Goal: Communication & Community: Answer question/provide support

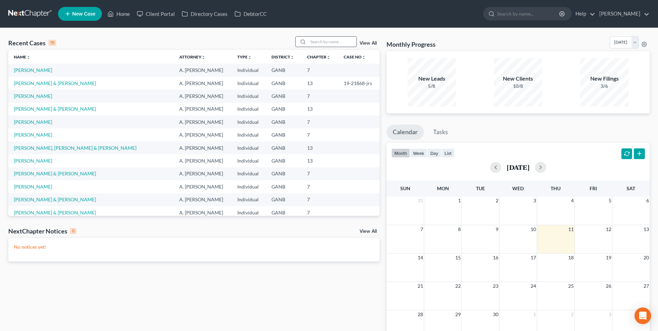
click at [313, 44] on input "search" at bounding box center [332, 42] width 48 height 10
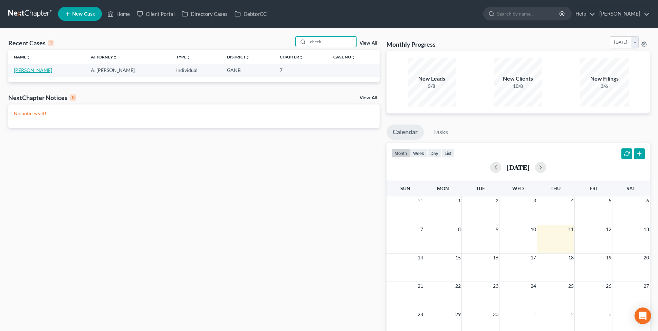
type input "cheek"
click at [42, 70] on link "[PERSON_NAME]" at bounding box center [33, 70] width 38 height 6
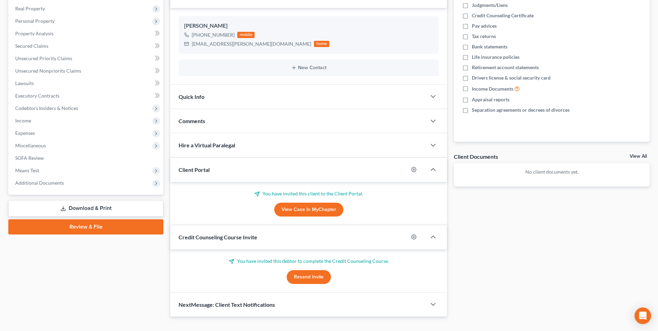
scroll to position [119, 0]
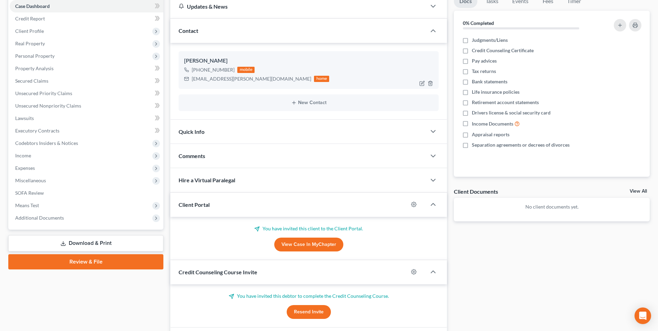
click at [374, 94] on ng-include "Elizabeth Cheek +1 (470) 871-9967 mobile cheek.elizabeth@icloud.com home New Co…" at bounding box center [309, 80] width 260 height 59
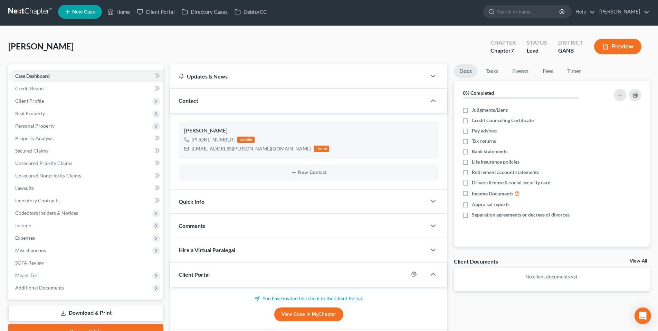
scroll to position [0, 0]
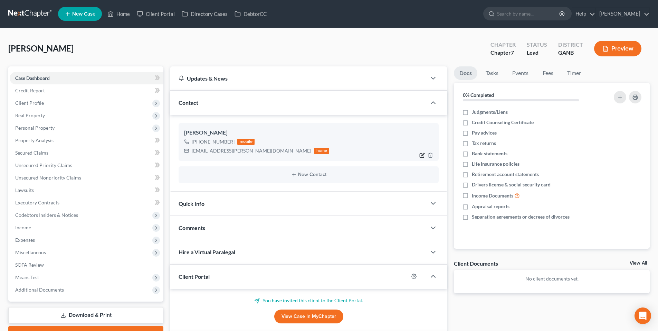
click at [423, 153] on icon "button" at bounding box center [422, 154] width 3 height 3
select select "0"
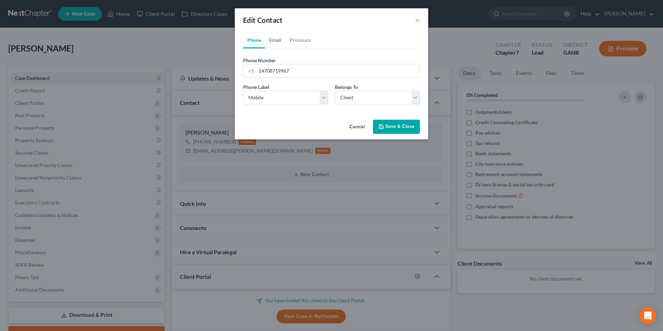
click at [276, 41] on link "Email" at bounding box center [275, 40] width 20 height 17
click at [328, 70] on input "[EMAIL_ADDRESS][PERSON_NAME][DOMAIN_NAME]" at bounding box center [337, 70] width 163 height 13
click at [309, 70] on input "[EMAIL_ADDRESS][PERSON_NAME][DOMAIN_NAME]" at bounding box center [337, 70] width 163 height 13
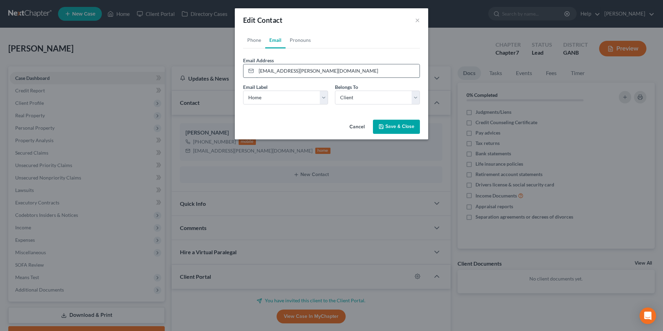
click at [304, 70] on input "[EMAIL_ADDRESS][PERSON_NAME][DOMAIN_NAME]" at bounding box center [337, 70] width 163 height 13
paste input "[EMAIL_ADDRESS]"
type input "[EMAIL_ADDRESS][DOMAIN_NAME]"
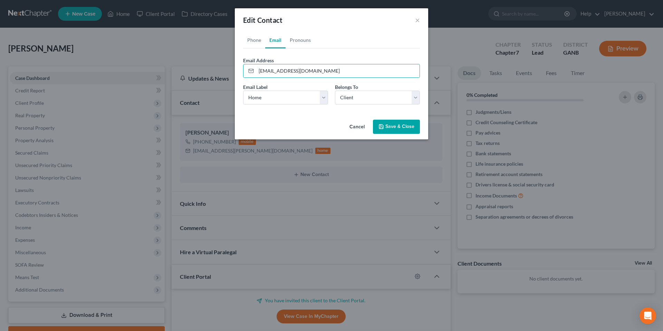
click at [385, 127] on button "Save & Close" at bounding box center [396, 127] width 47 height 15
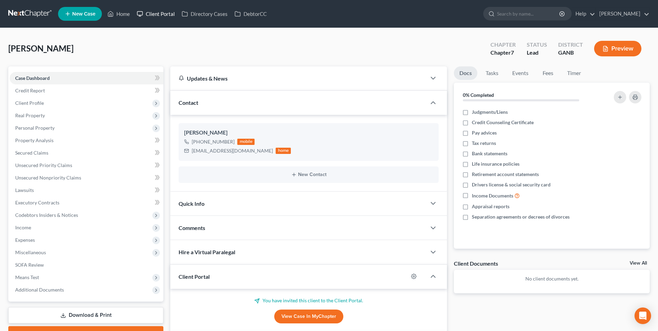
click at [156, 13] on link "Client Portal" at bounding box center [155, 14] width 45 height 12
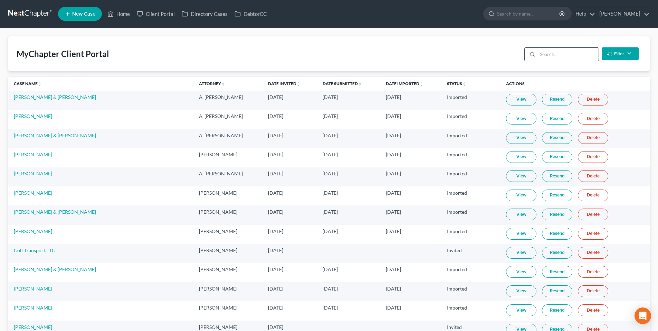
click at [578, 57] on input "search" at bounding box center [567, 54] width 61 height 13
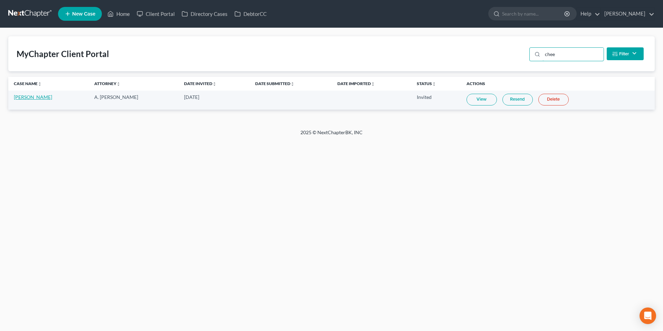
type input "chee"
click at [31, 95] on link "[PERSON_NAME]" at bounding box center [33, 97] width 38 height 6
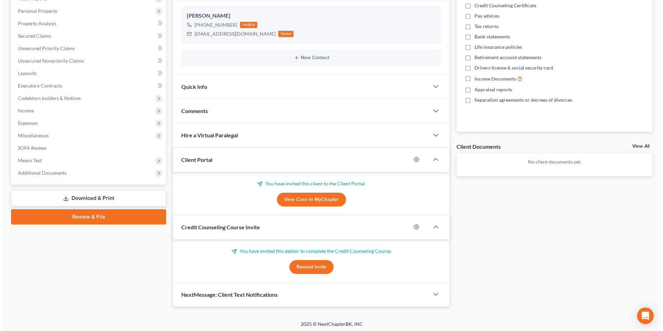
scroll to position [119, 0]
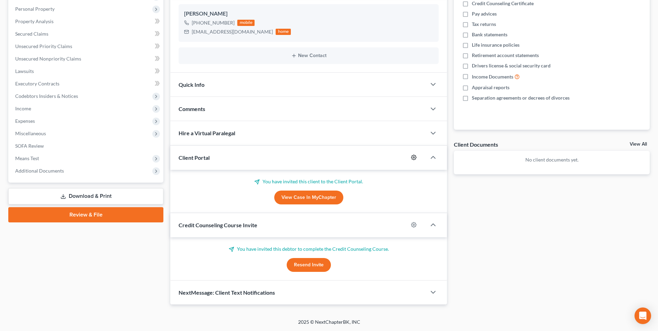
click at [413, 158] on icon "button" at bounding box center [414, 157] width 6 height 6
select select "2"
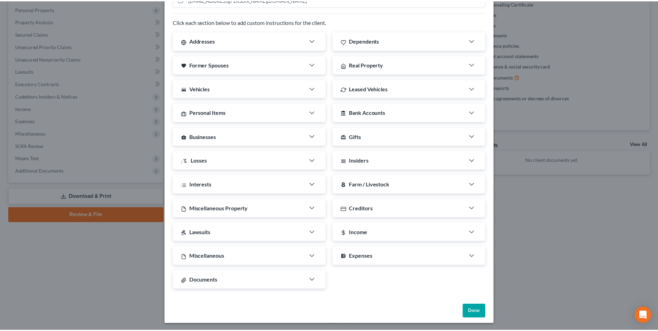
scroll to position [96, 0]
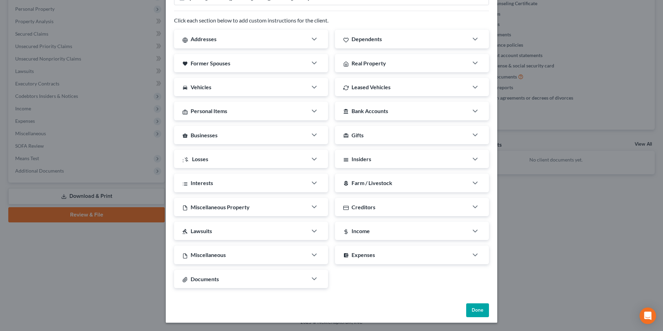
click at [480, 311] on button "Done" at bounding box center [477, 310] width 23 height 14
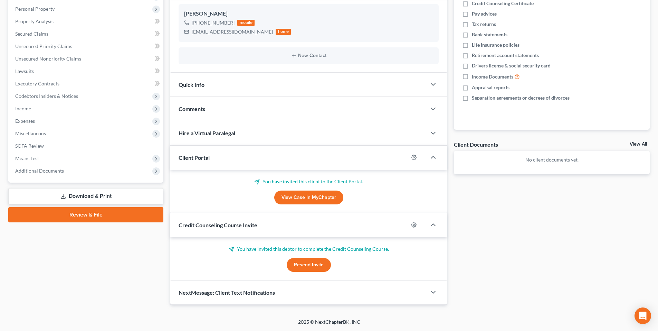
click at [315, 269] on button "Resend Invite" at bounding box center [309, 265] width 44 height 14
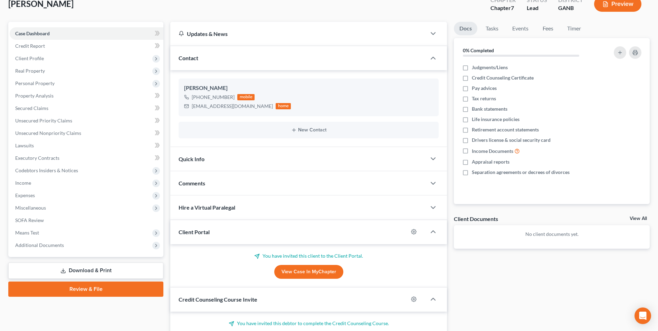
scroll to position [15, 0]
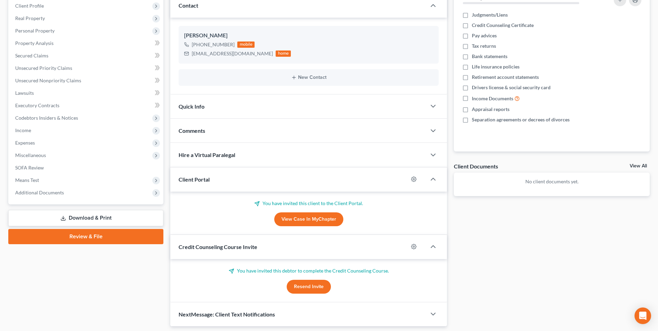
scroll to position [119, 0]
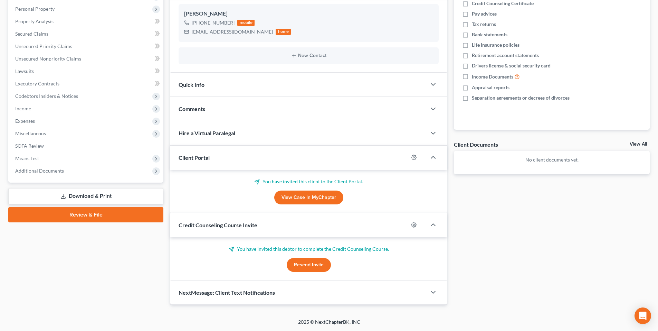
click at [318, 263] on button "Resend Invite" at bounding box center [309, 265] width 44 height 14
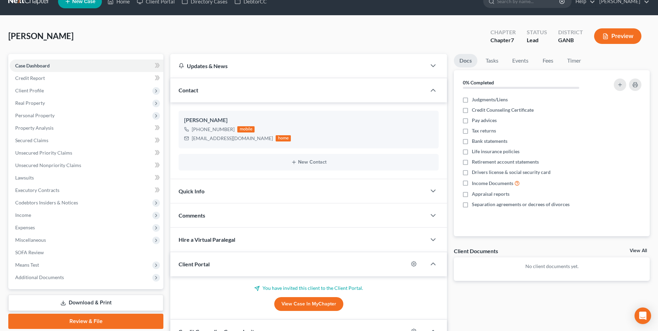
scroll to position [35, 0]
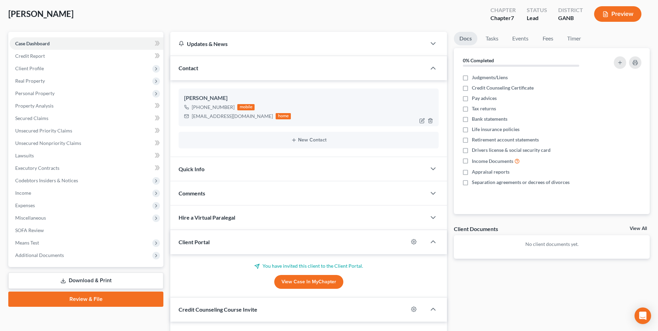
click at [216, 115] on div "[EMAIL_ADDRESS][DOMAIN_NAME]" at bounding box center [232, 116] width 81 height 7
copy div "[EMAIL_ADDRESS][DOMAIN_NAME]"
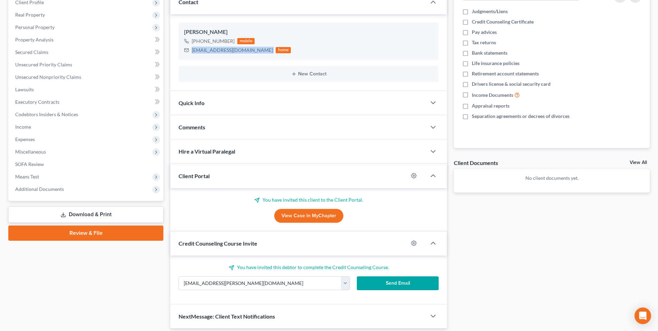
scroll to position [124, 0]
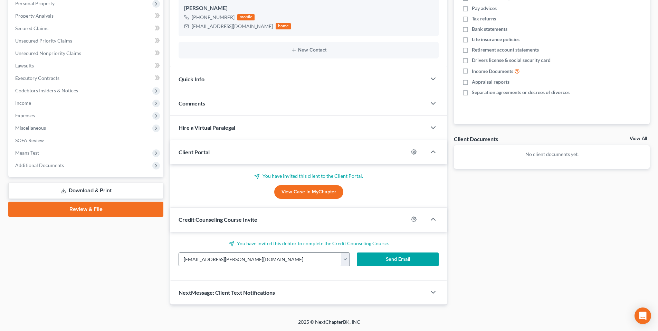
click at [228, 256] on input "[EMAIL_ADDRESS][PERSON_NAME][DOMAIN_NAME]" at bounding box center [260, 259] width 162 height 13
paste input "[EMAIL_ADDRESS]"
type input "[EMAIL_ADDRESS][DOMAIN_NAME]"
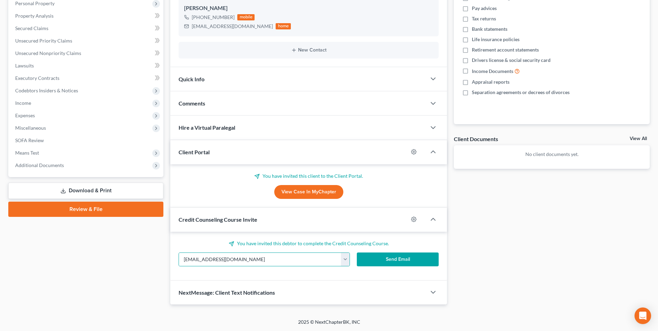
click at [375, 259] on button "Send Email" at bounding box center [398, 259] width 82 height 14
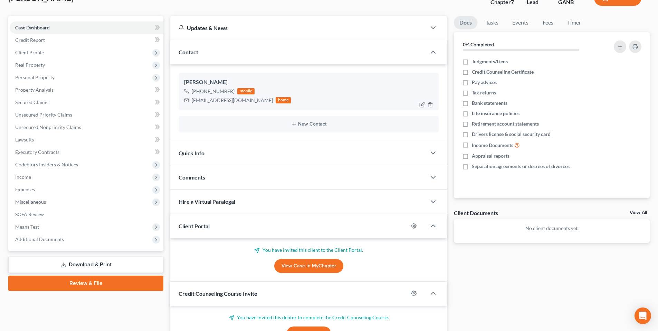
scroll to position [50, 0]
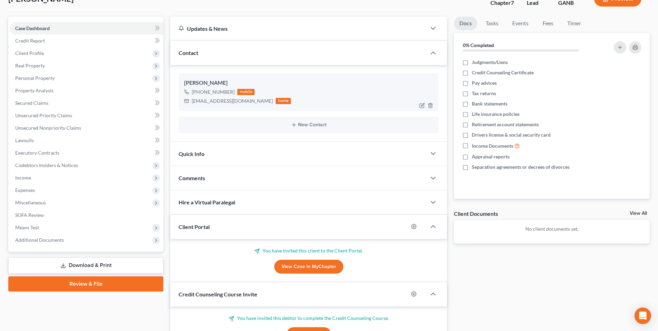
drag, startPoint x: 229, startPoint y: 100, endPoint x: 221, endPoint y: 102, distance: 7.8
click at [221, 102] on div "[EMAIL_ADDRESS][DOMAIN_NAME]" at bounding box center [232, 100] width 81 height 7
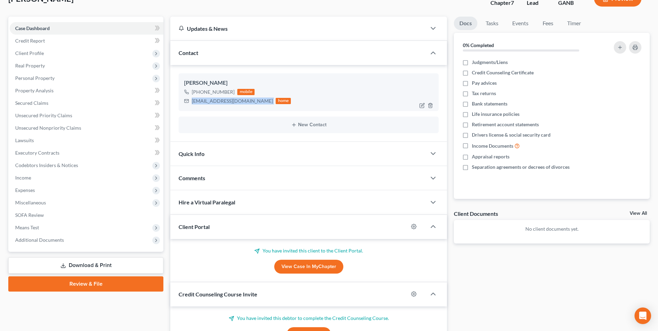
copy div "[EMAIL_ADDRESS][DOMAIN_NAME]"
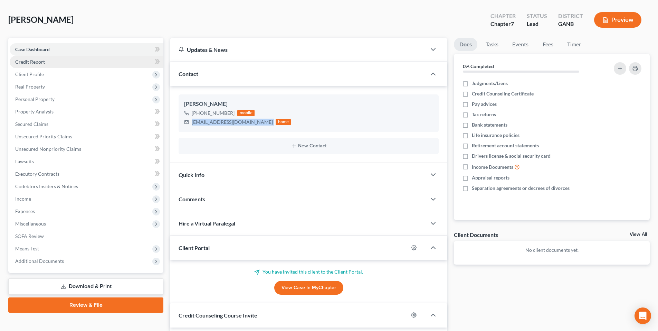
scroll to position [0, 0]
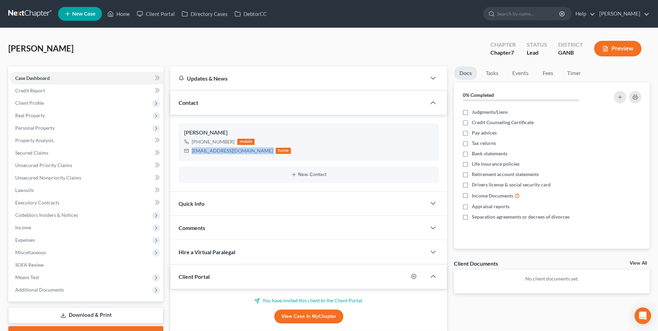
click at [35, 15] on link at bounding box center [30, 14] width 44 height 12
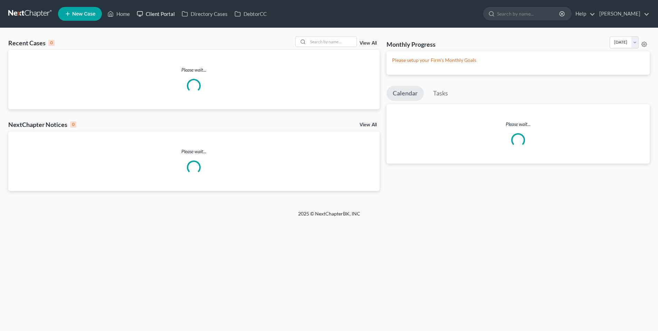
click at [167, 12] on link "Client Portal" at bounding box center [155, 14] width 45 height 12
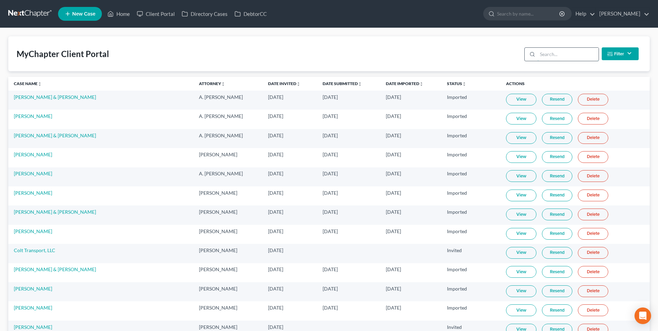
click at [554, 53] on input "search" at bounding box center [567, 54] width 61 height 13
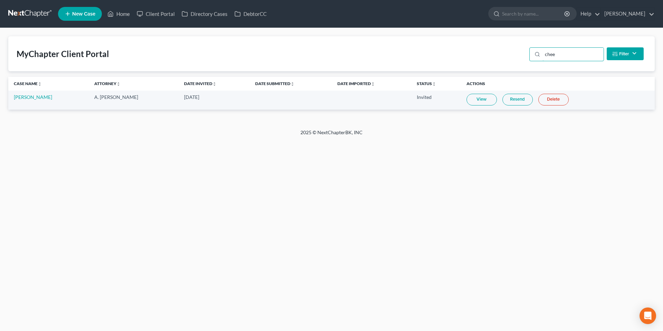
type input "chee"
click at [515, 98] on link "Resend" at bounding box center [518, 100] width 30 height 12
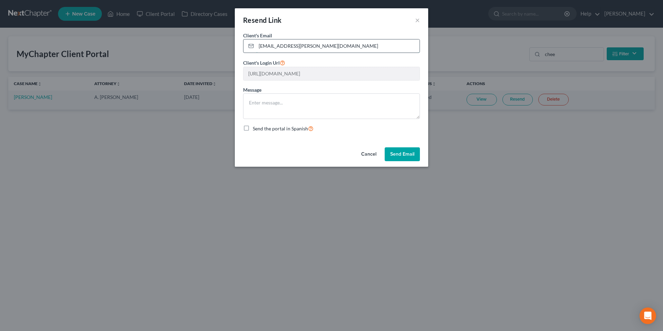
click at [338, 49] on input "cheek.elizabeth@icloud.com" at bounding box center [337, 45] width 163 height 13
paste input "Lizcheek57@yahoo"
type input "Lizcheek57@yahoo.com"
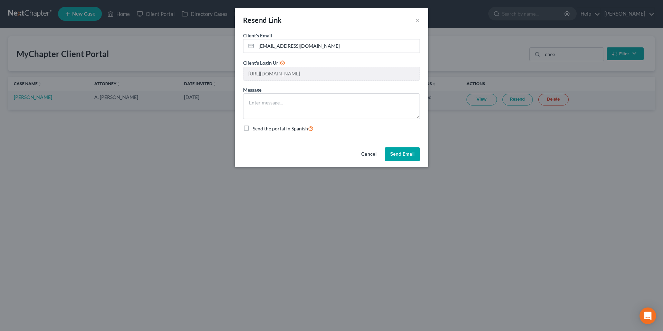
click at [402, 153] on button "Send Email" at bounding box center [402, 154] width 35 height 14
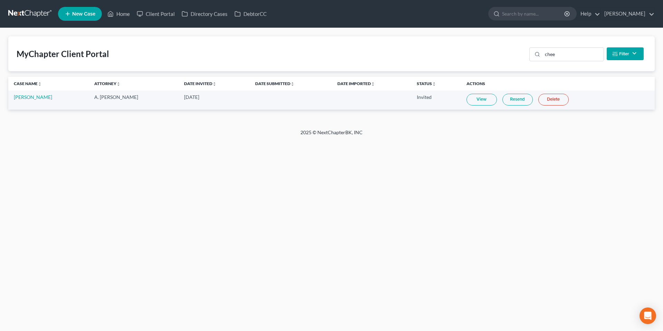
click at [31, 13] on link at bounding box center [30, 14] width 44 height 12
